Goal: Find specific page/section: Find specific page/section

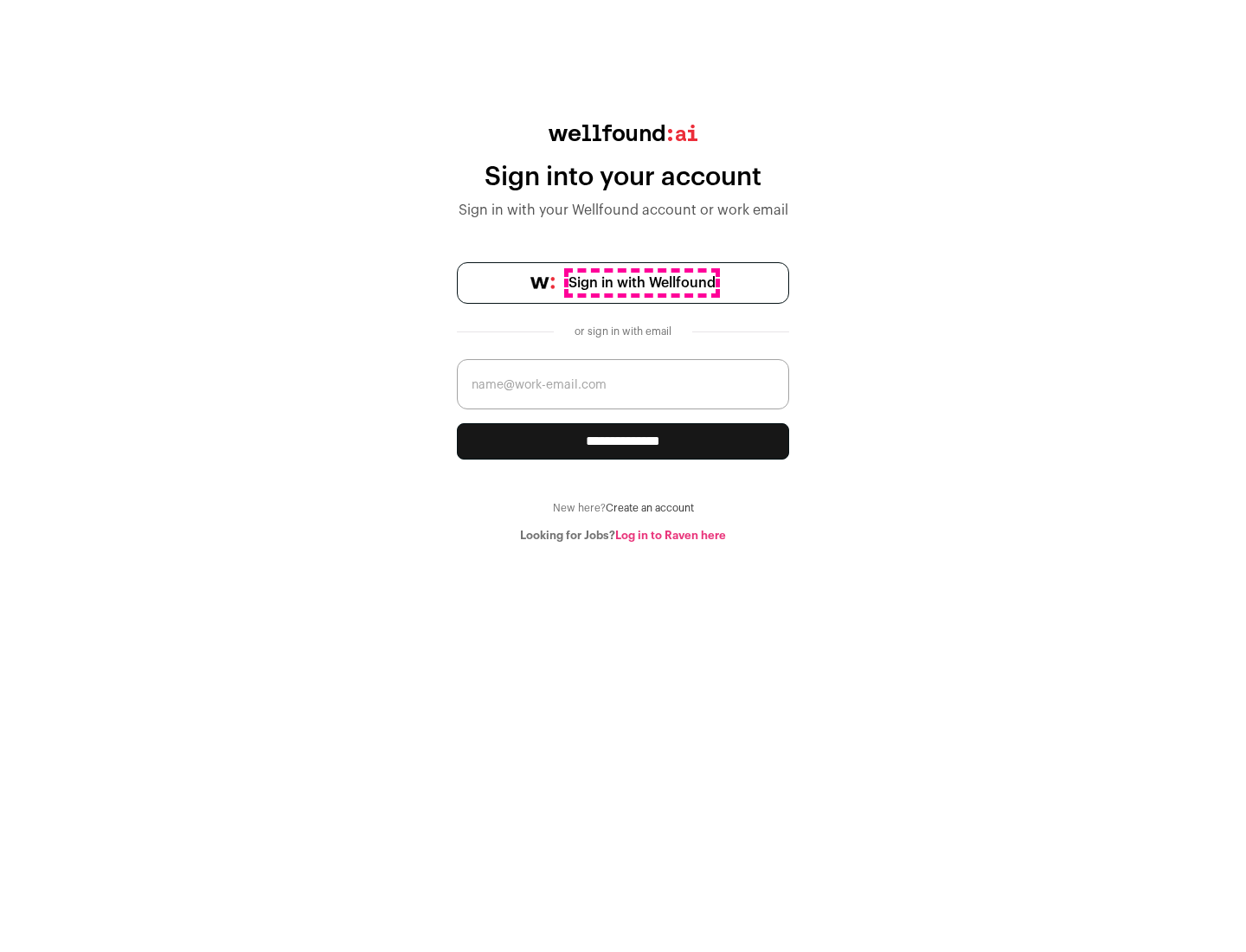
click at [641, 283] on span "Sign in with Wellfound" at bounding box center [641, 283] width 147 height 21
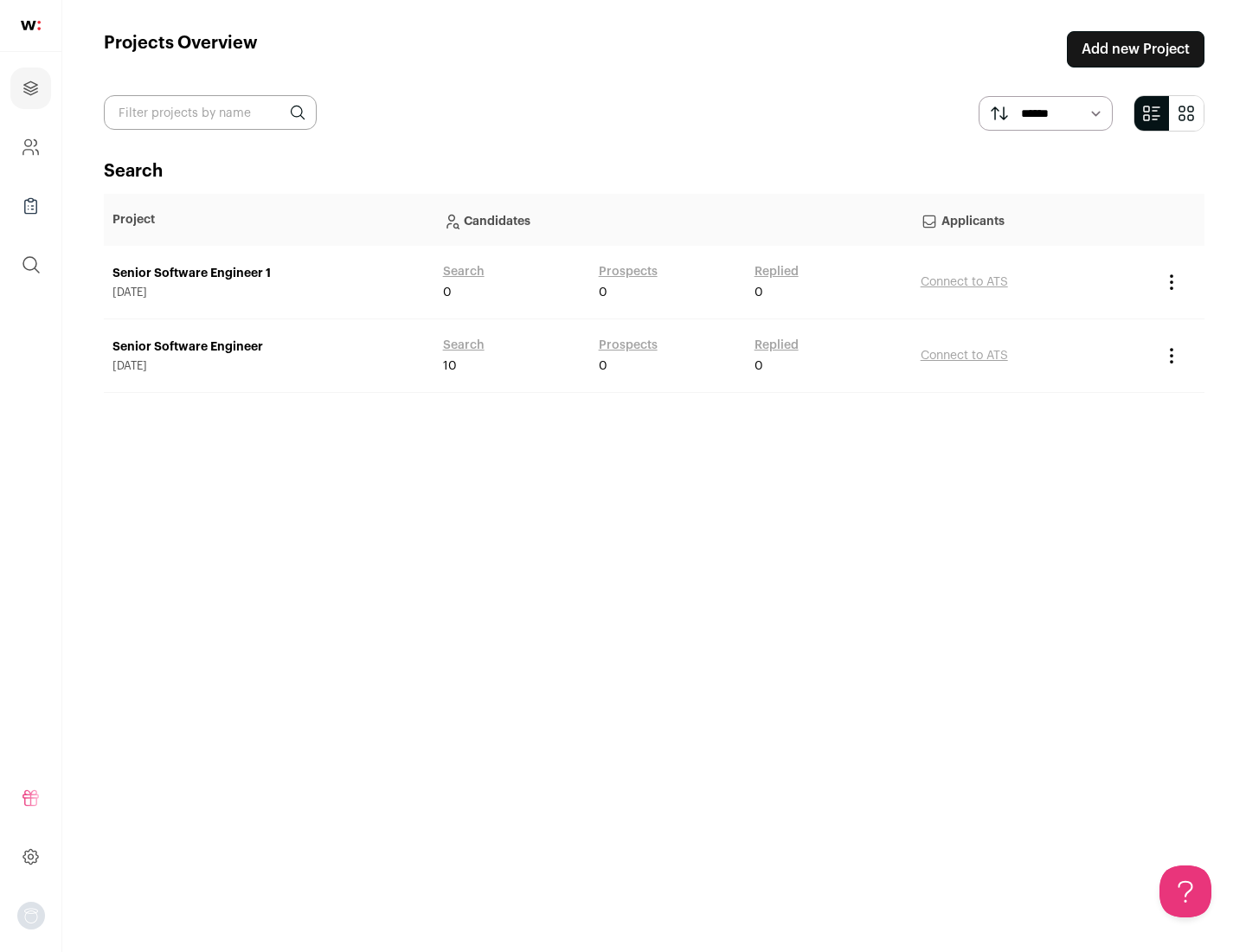
click at [268, 347] on link "Senior Software Engineer" at bounding box center [268, 347] width 313 height 17
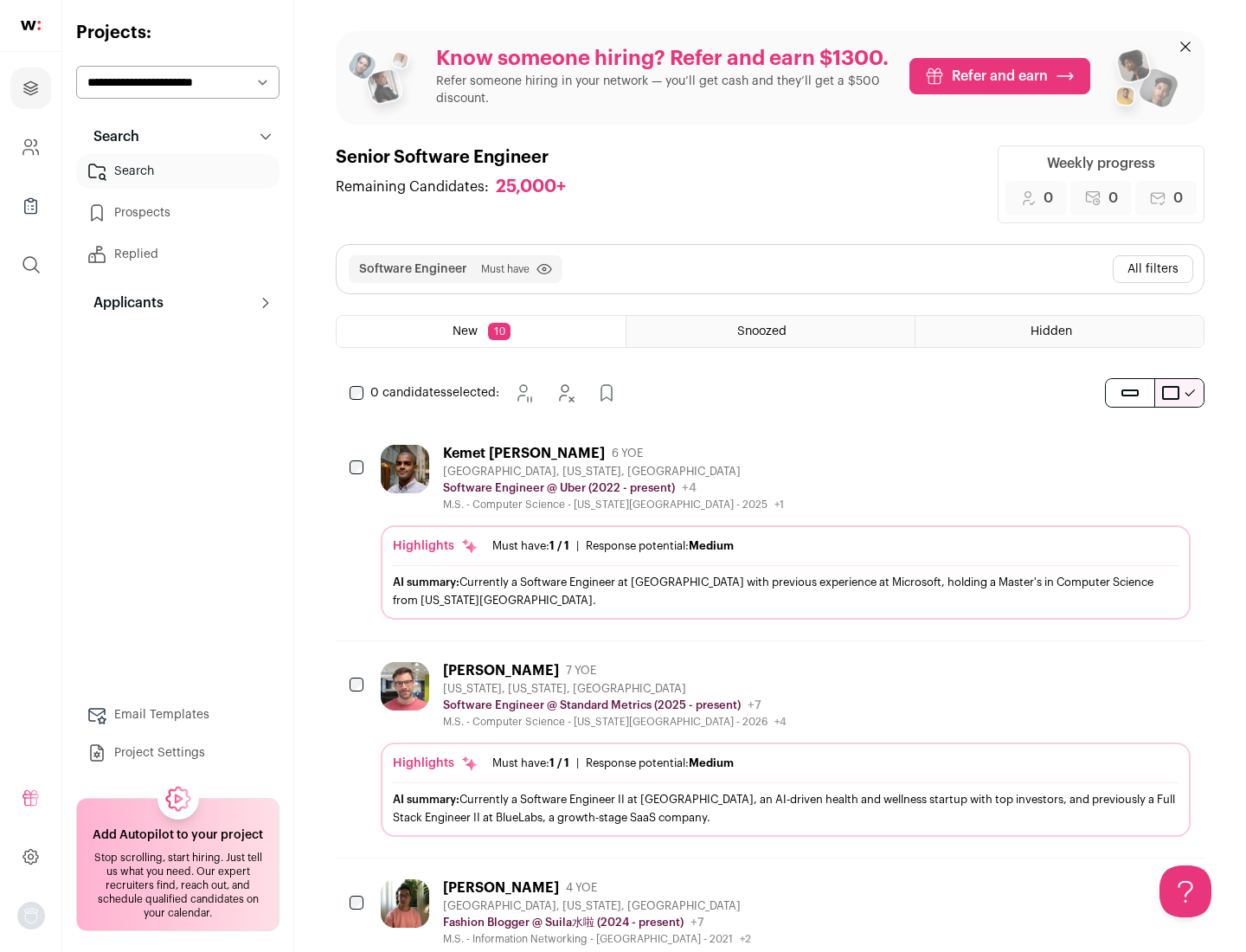
scroll to position [57, 0]
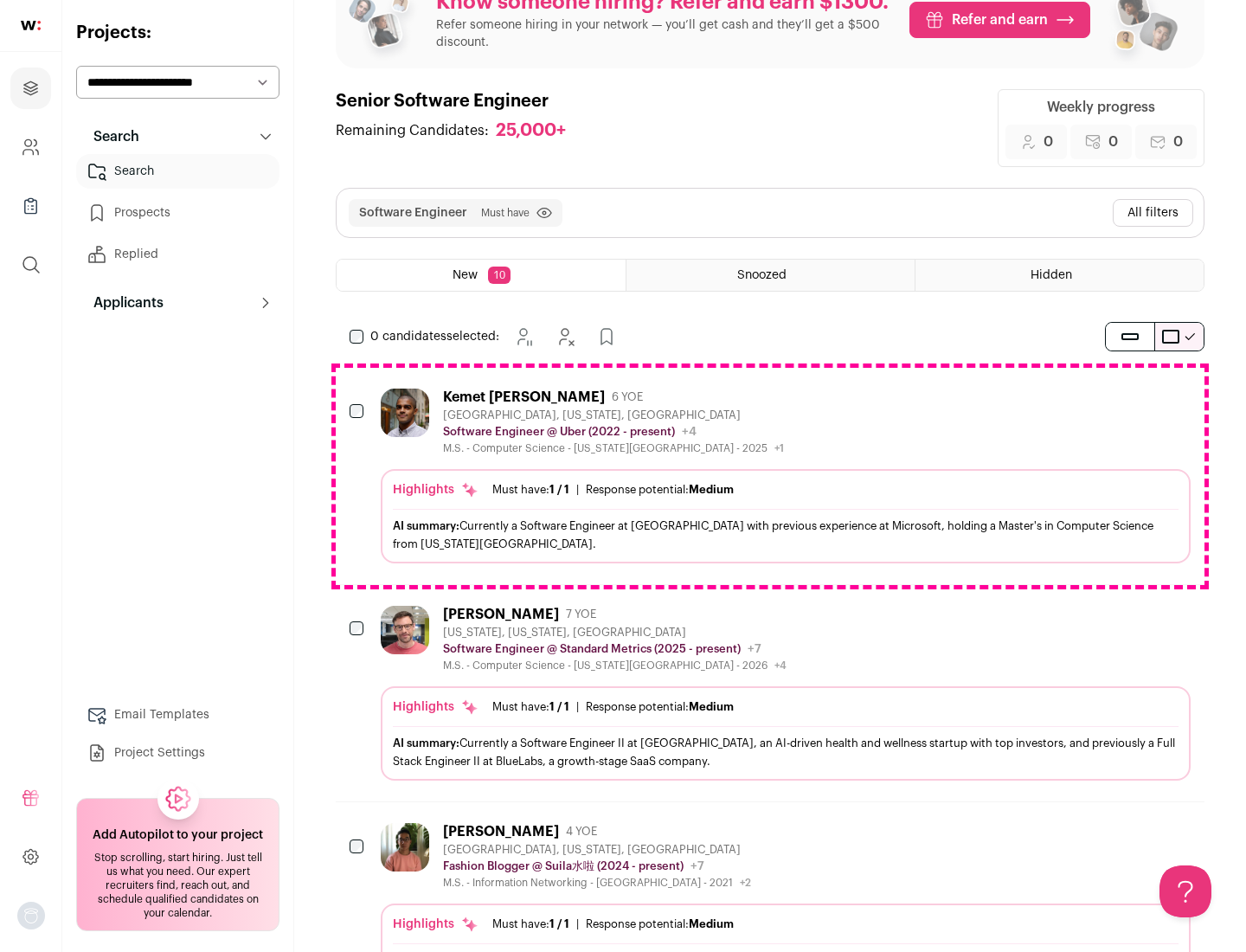
click at [771, 476] on div "Highlights Must have: 1 / 1 How many must haves have been fulfilled? | Response…" at bounding box center [785, 516] width 810 height 94
